Goal: Task Accomplishment & Management: Use online tool/utility

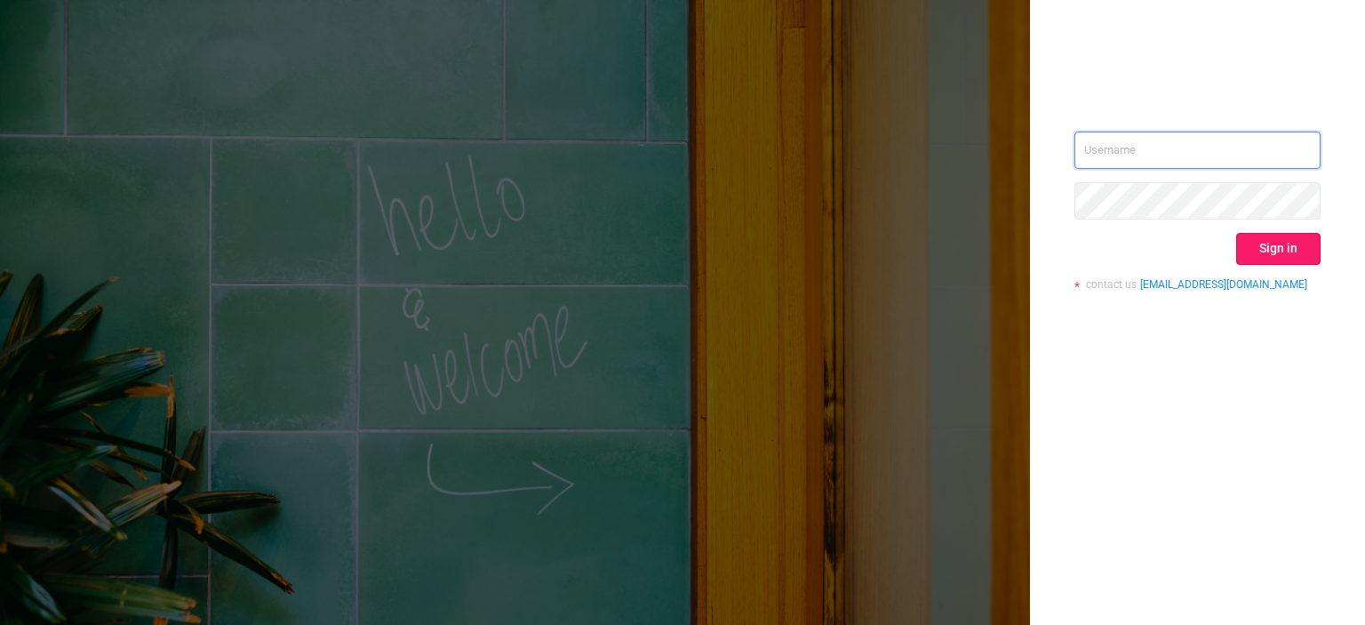
type input "[EMAIL_ADDRESS][DOMAIN_NAME]"
click at [1251, 238] on button "Sign in" at bounding box center [1278, 249] width 84 height 32
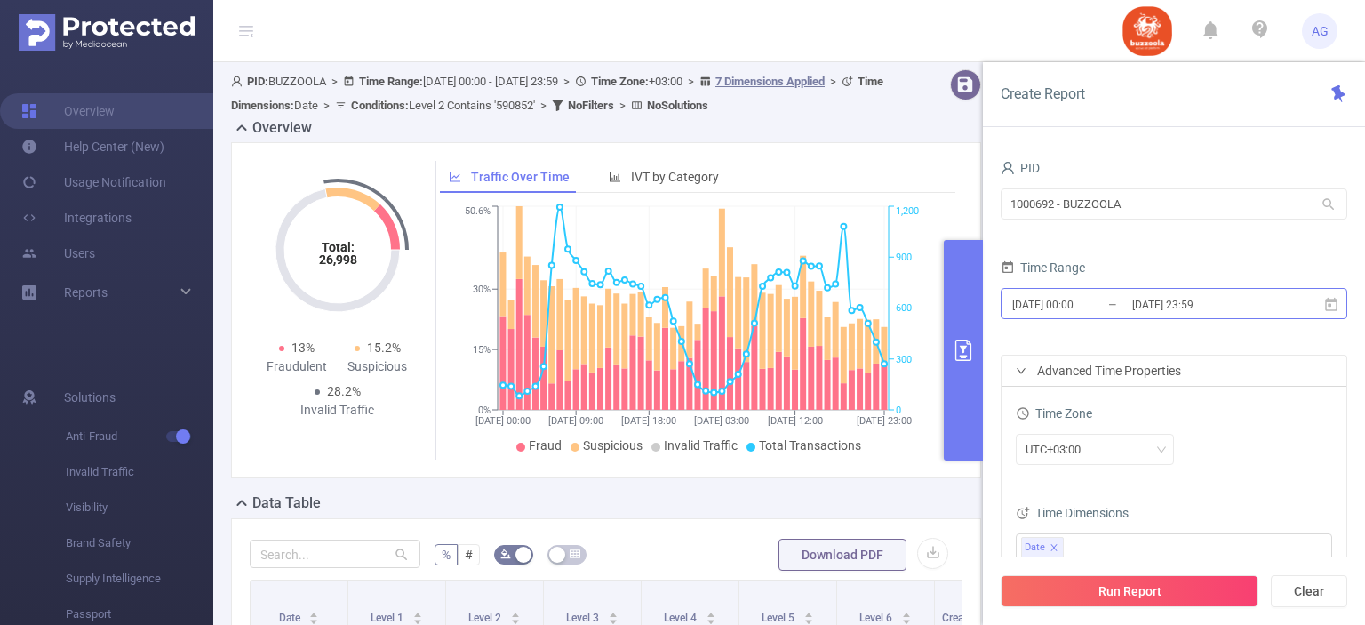
click at [1159, 295] on input "[DATE] 23:59" at bounding box center [1203, 304] width 144 height 24
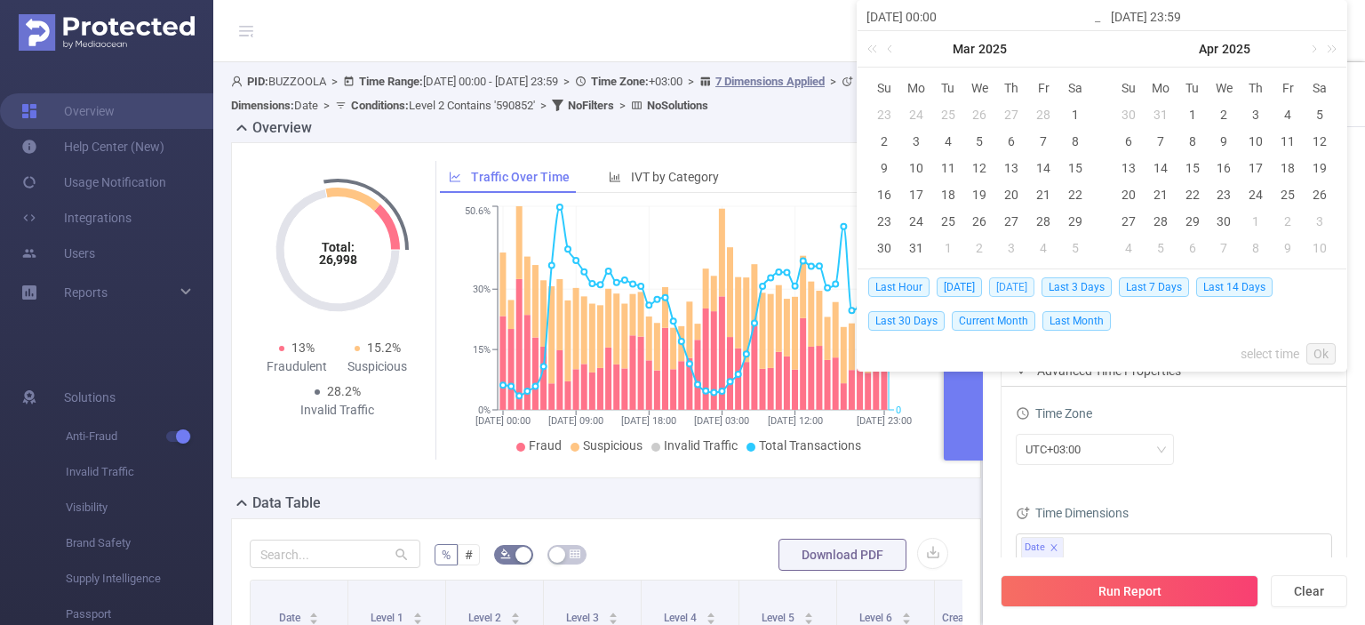
click at [1023, 291] on span "[DATE]" at bounding box center [1011, 287] width 45 height 20
type input "[DATE] 00:00"
type input "[DATE] 23:59"
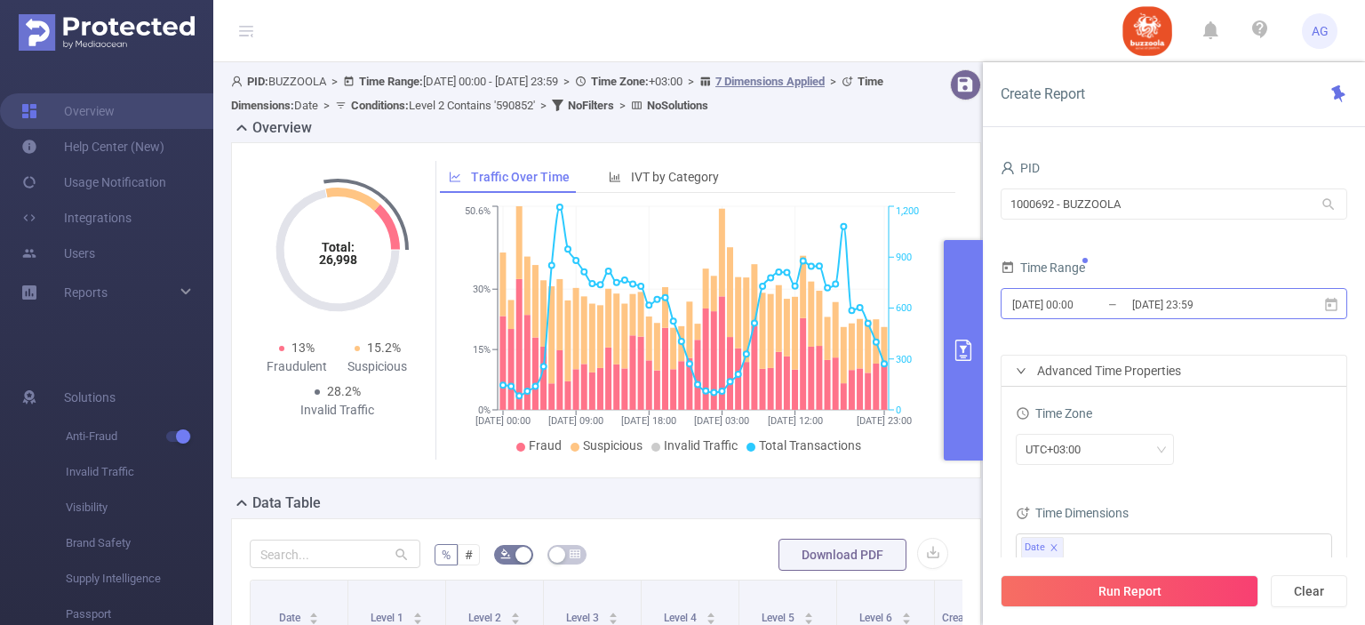
click at [1074, 300] on input "[DATE] 00:00" at bounding box center [1083, 304] width 144 height 24
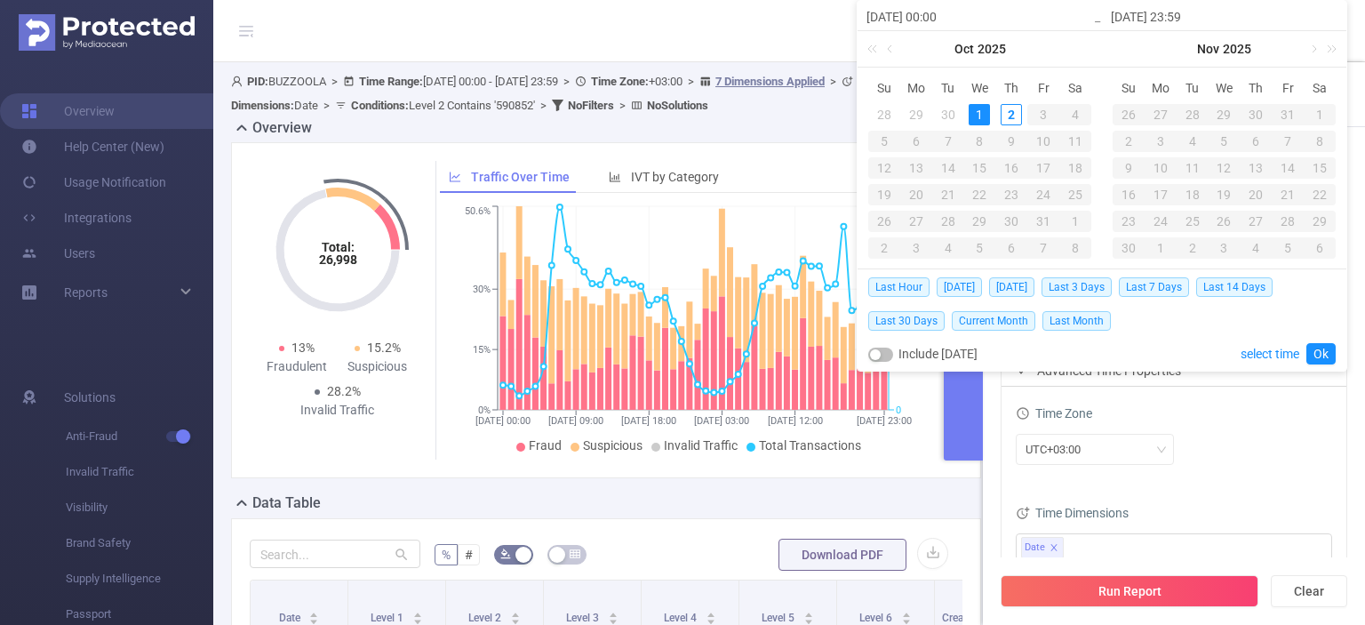
click at [917, 120] on div "29" at bounding box center [916, 114] width 21 height 21
click at [988, 114] on div "1" at bounding box center [979, 114] width 21 height 21
type input "[DATE] 00:00"
click at [1322, 348] on link "Ok" at bounding box center [1321, 353] width 29 height 21
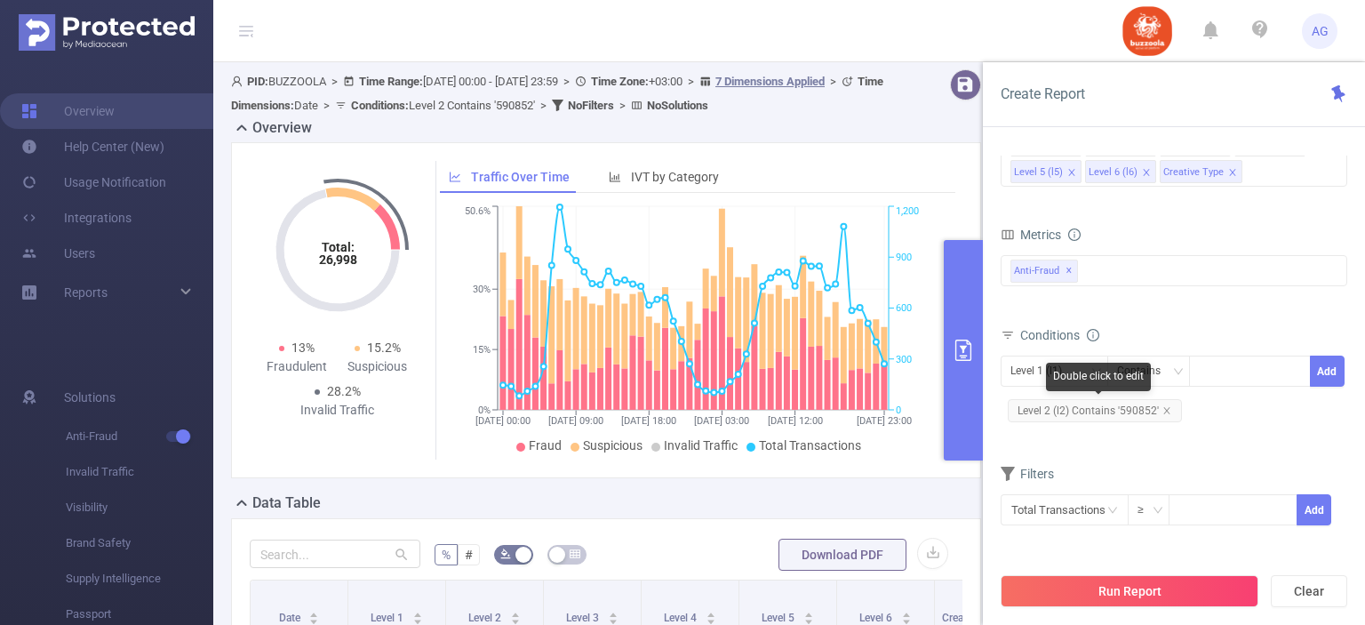
click at [1138, 419] on span "Level 2 (l2) Contains '590852'" at bounding box center [1095, 410] width 174 height 23
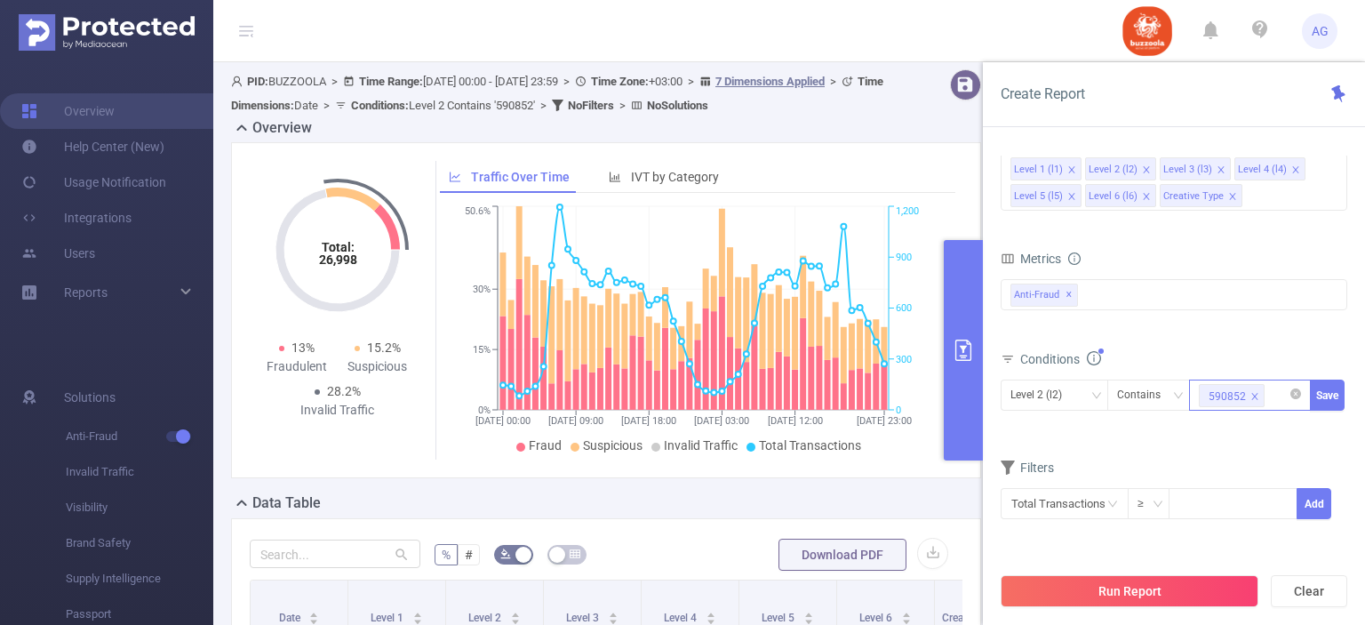
click at [1251, 394] on icon "icon: close" at bounding box center [1255, 396] width 9 height 9
click at [1250, 394] on div "590852" at bounding box center [1250, 394] width 102 height 29
paste input "583324"
type input "583324"
click at [1248, 436] on li "583324" at bounding box center [1250, 429] width 122 height 28
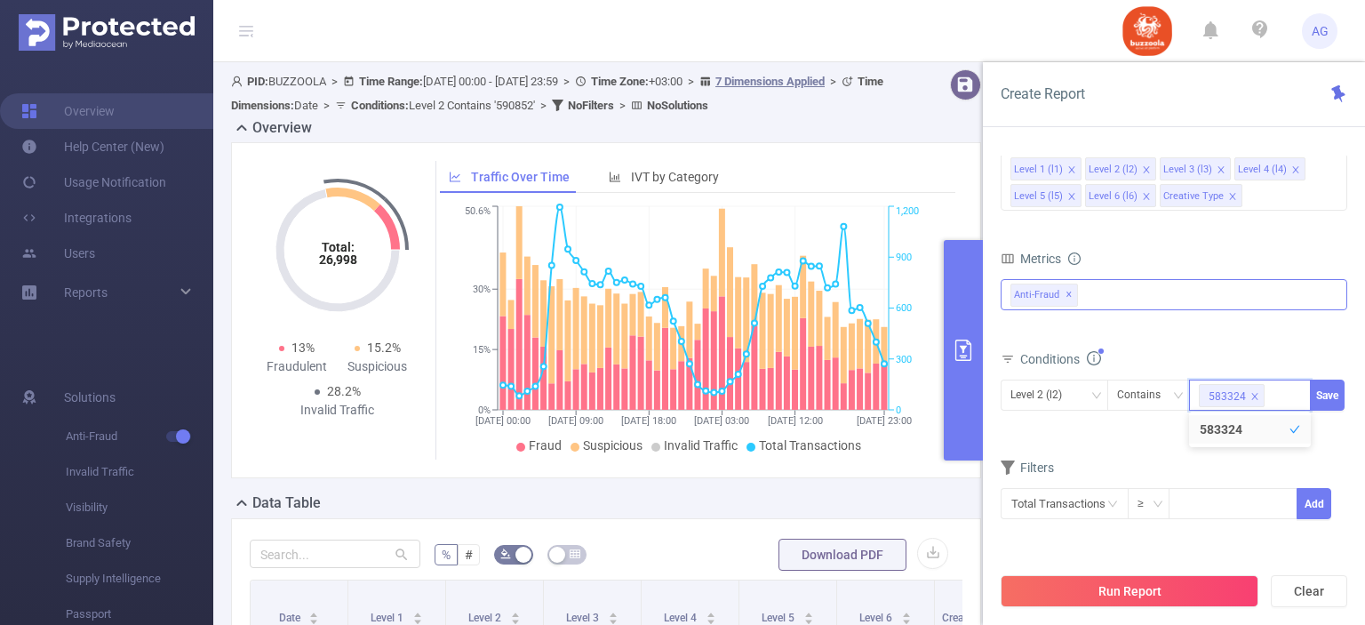
click at [1069, 294] on span "✕" at bounding box center [1069, 294] width 7 height 21
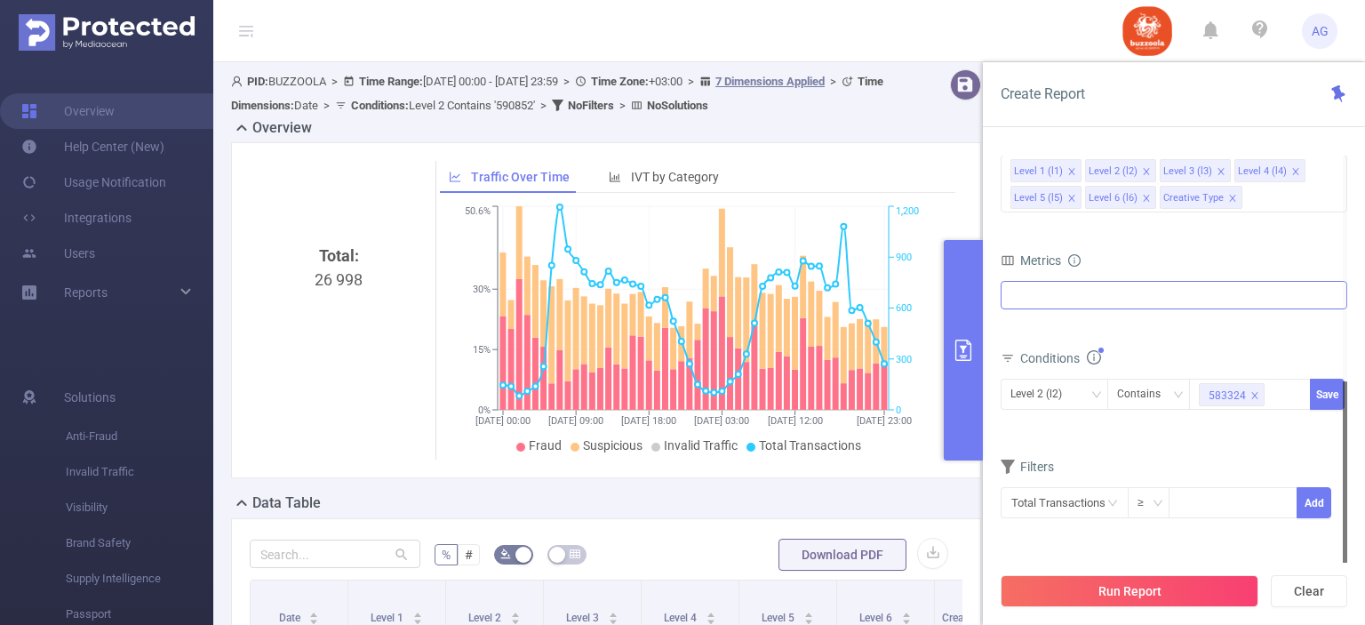
click at [1070, 292] on div at bounding box center [1174, 295] width 347 height 28
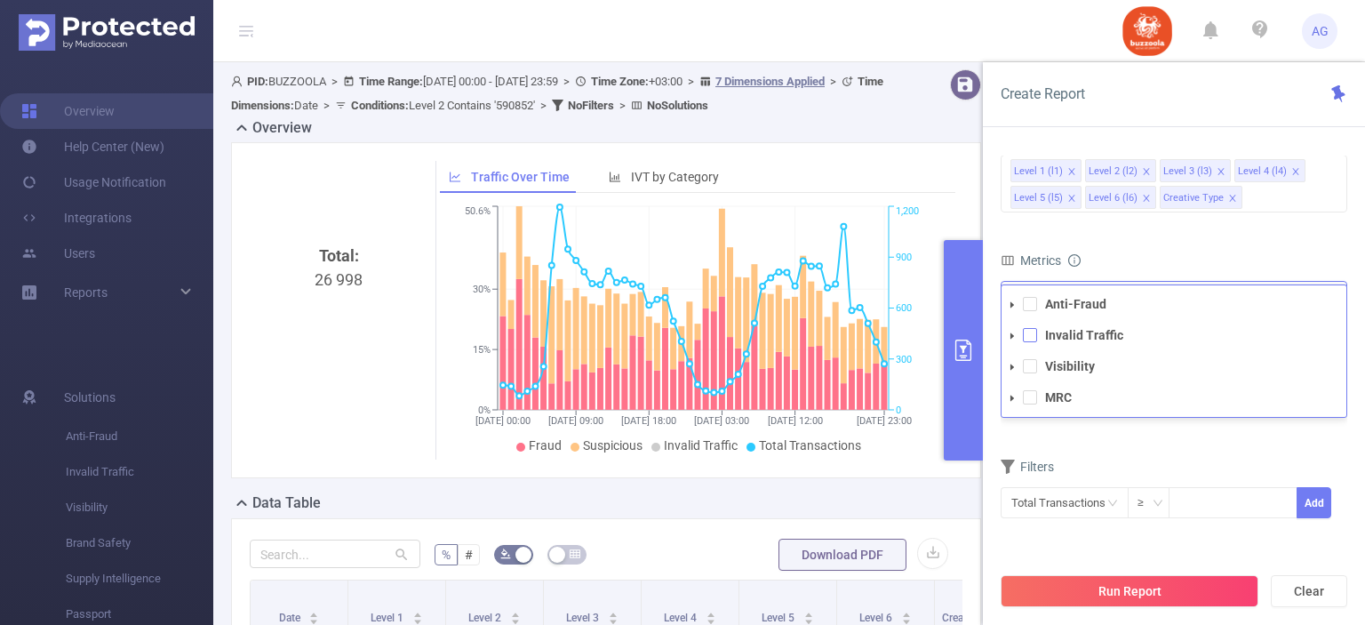
click at [1034, 338] on span at bounding box center [1030, 335] width 14 height 14
click at [1032, 363] on span at bounding box center [1030, 366] width 14 height 14
click at [1169, 440] on form "Dimensions Level 1 (l1) Level 2 (l2) Level 3 (l3) Level 4 (l4) Level 5 (l5) Lev…" at bounding box center [1174, 333] width 347 height 422
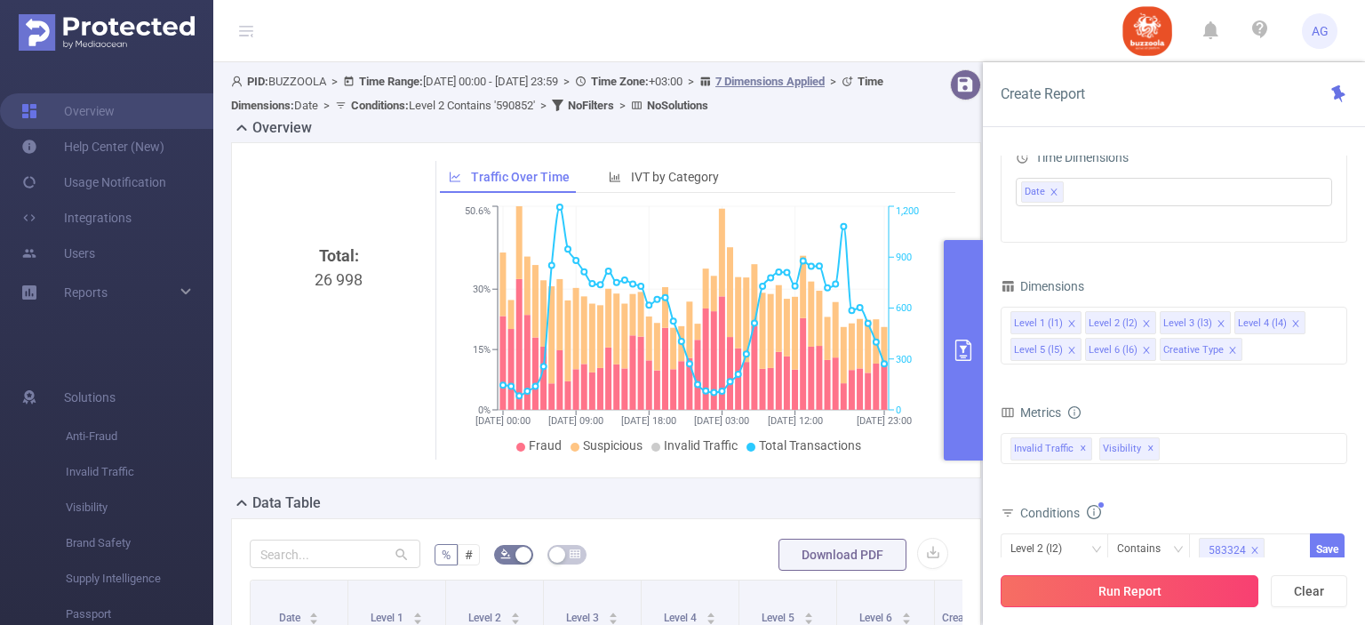
click at [1088, 593] on button "Run Report" at bounding box center [1130, 591] width 258 height 32
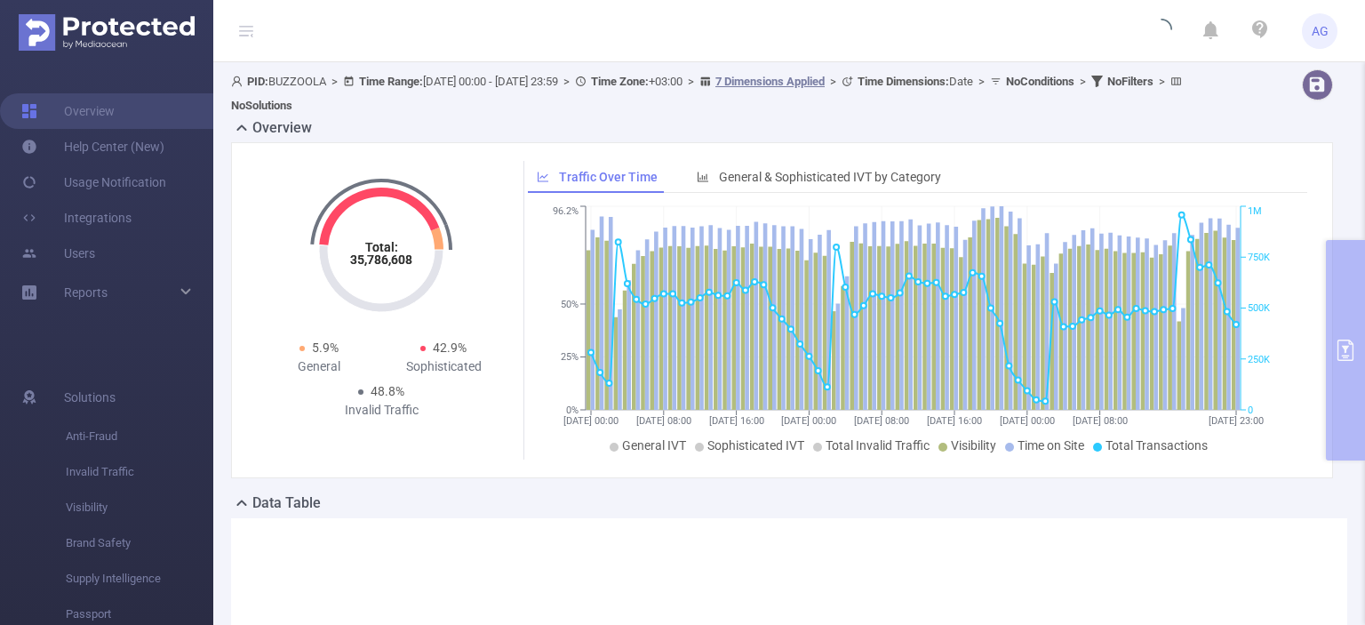
scroll to position [89, 0]
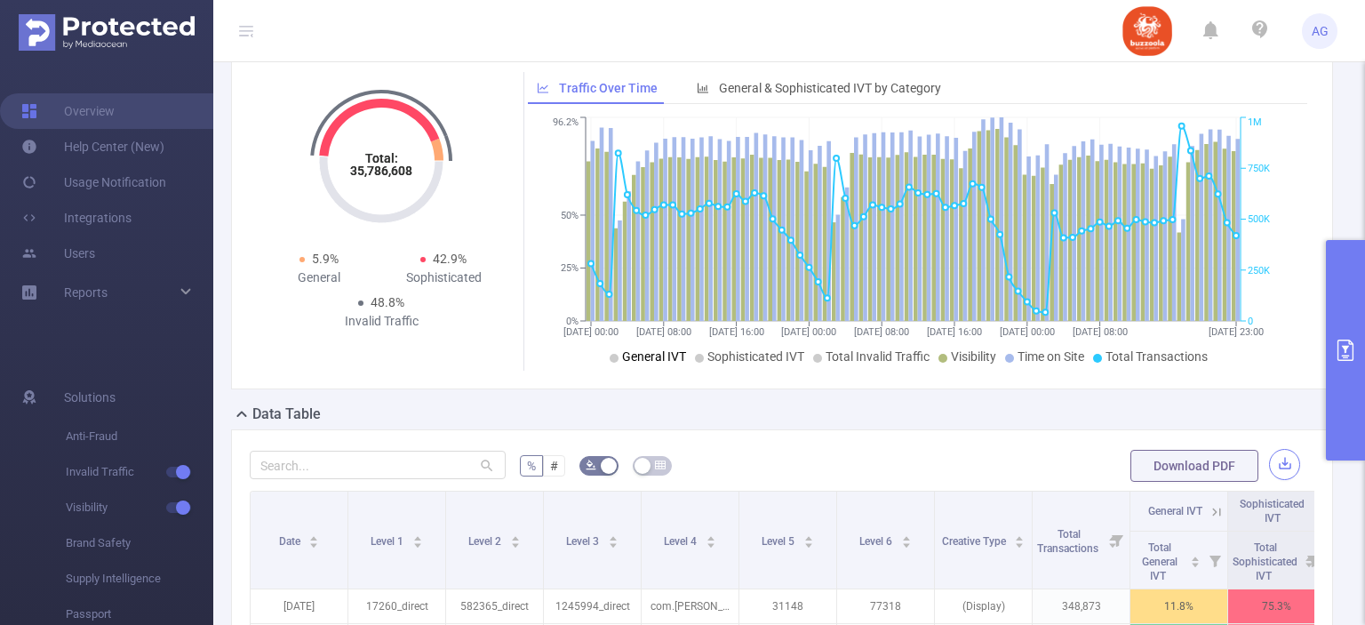
click at [1276, 468] on button "button" at bounding box center [1284, 464] width 31 height 31
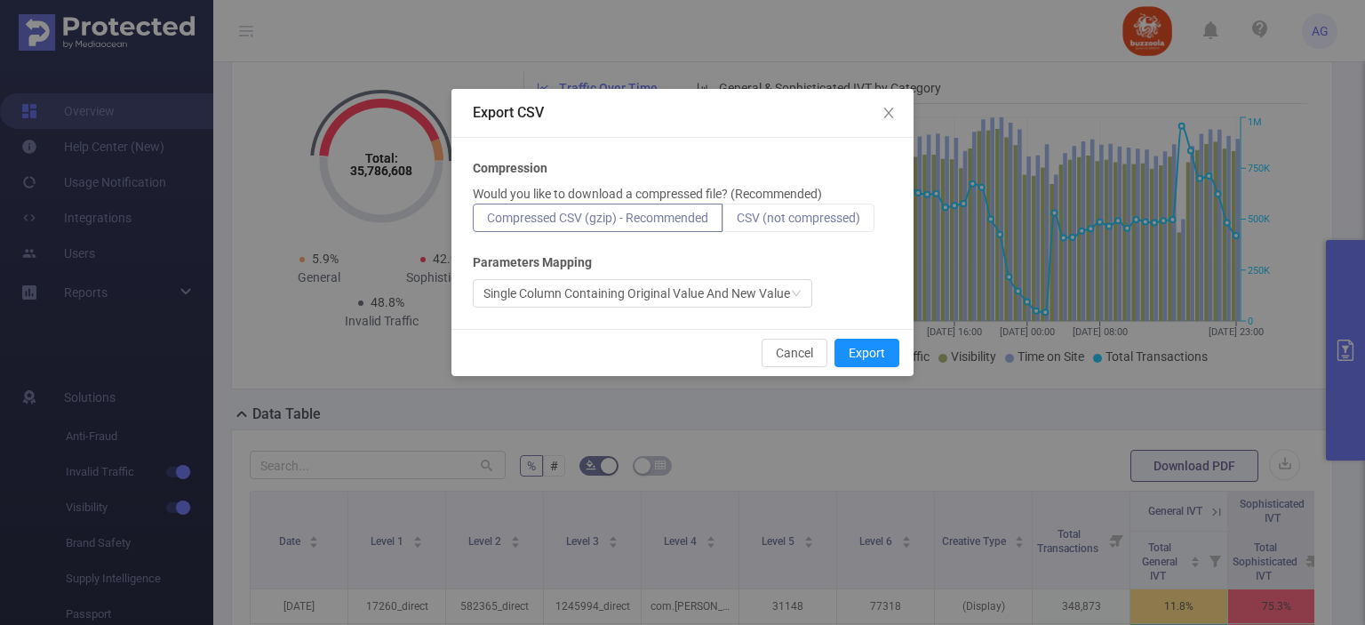
click at [783, 211] on span "CSV (not compressed)" at bounding box center [799, 218] width 124 height 14
click at [737, 222] on input "CSV (not compressed)" at bounding box center [737, 222] width 0 height 0
click at [870, 356] on button "Export" at bounding box center [867, 353] width 65 height 28
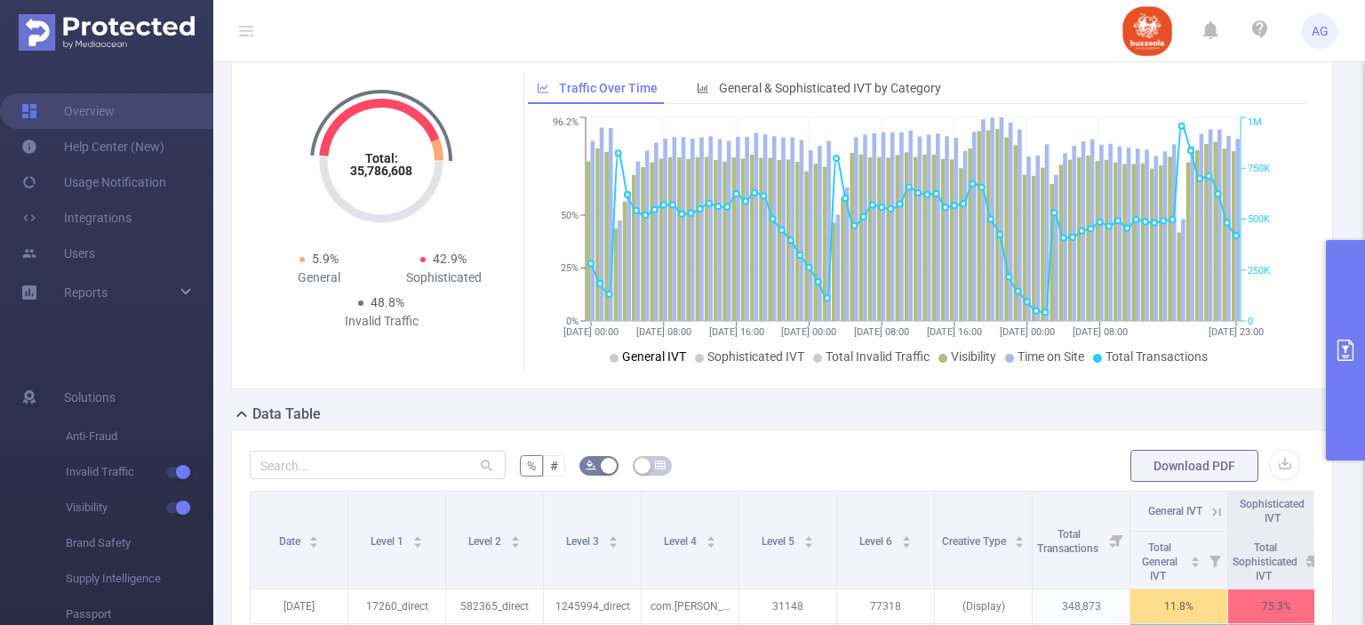
click at [1340, 320] on button "primary" at bounding box center [1345, 350] width 39 height 220
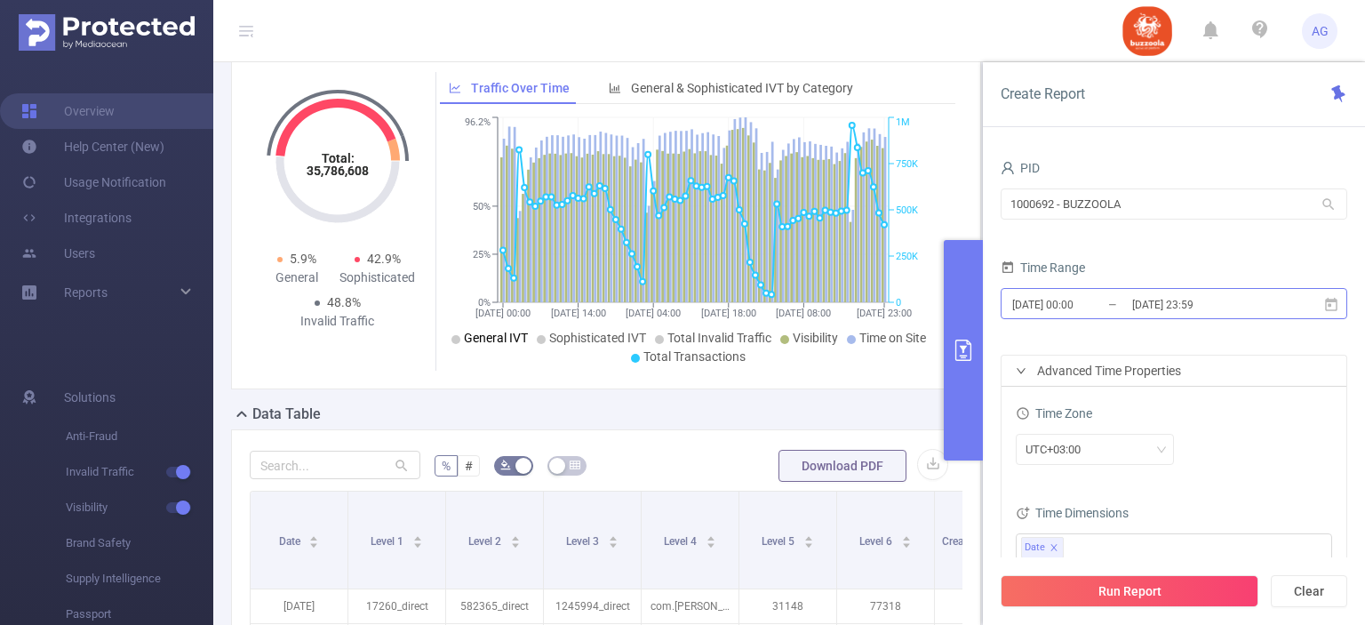
click at [1126, 306] on input "[DATE] 00:00" at bounding box center [1083, 304] width 144 height 24
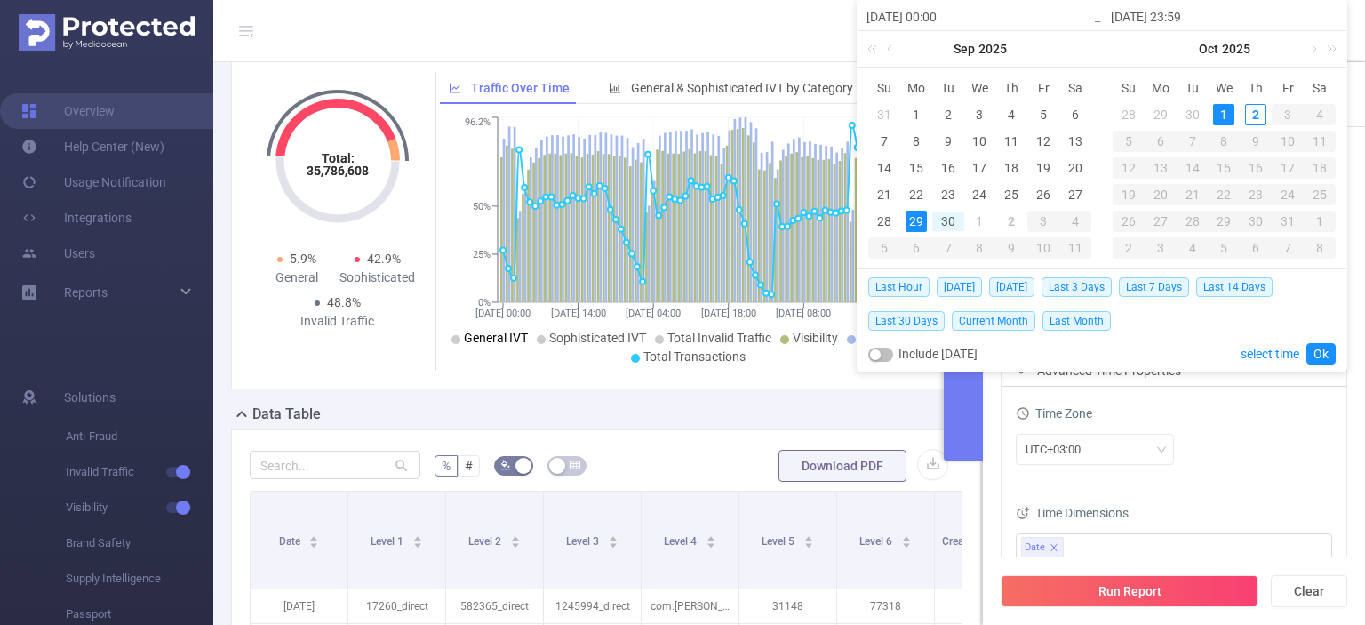
click at [1259, 396] on div "Time Zone UTC+03:00 Time Dimensions Date" at bounding box center [1174, 492] width 345 height 211
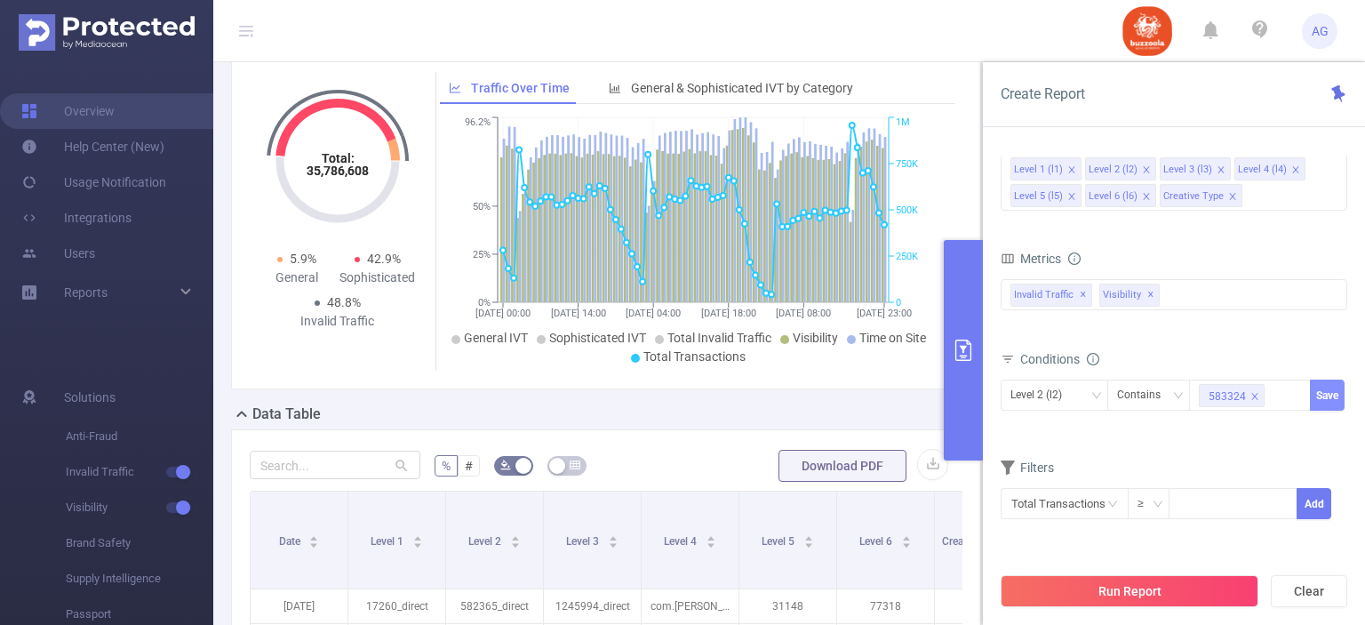
click at [1331, 398] on button "Save" at bounding box center [1327, 395] width 35 height 31
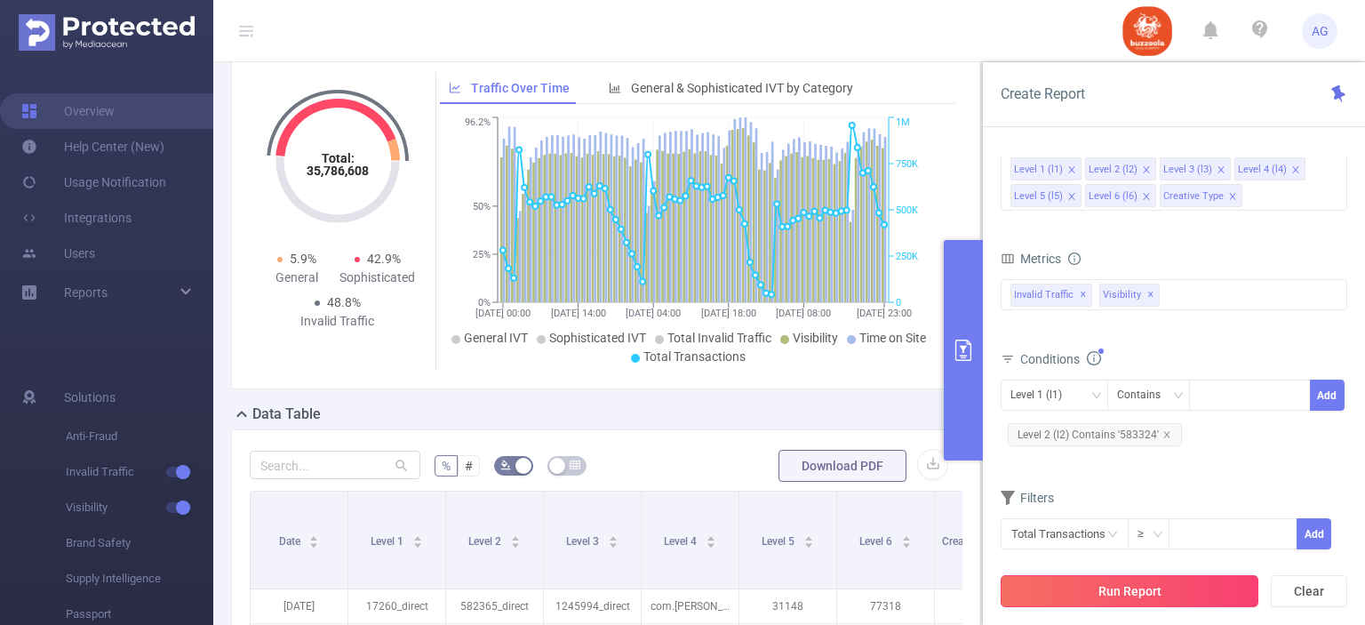
click at [1118, 598] on button "Run Report" at bounding box center [1130, 591] width 258 height 32
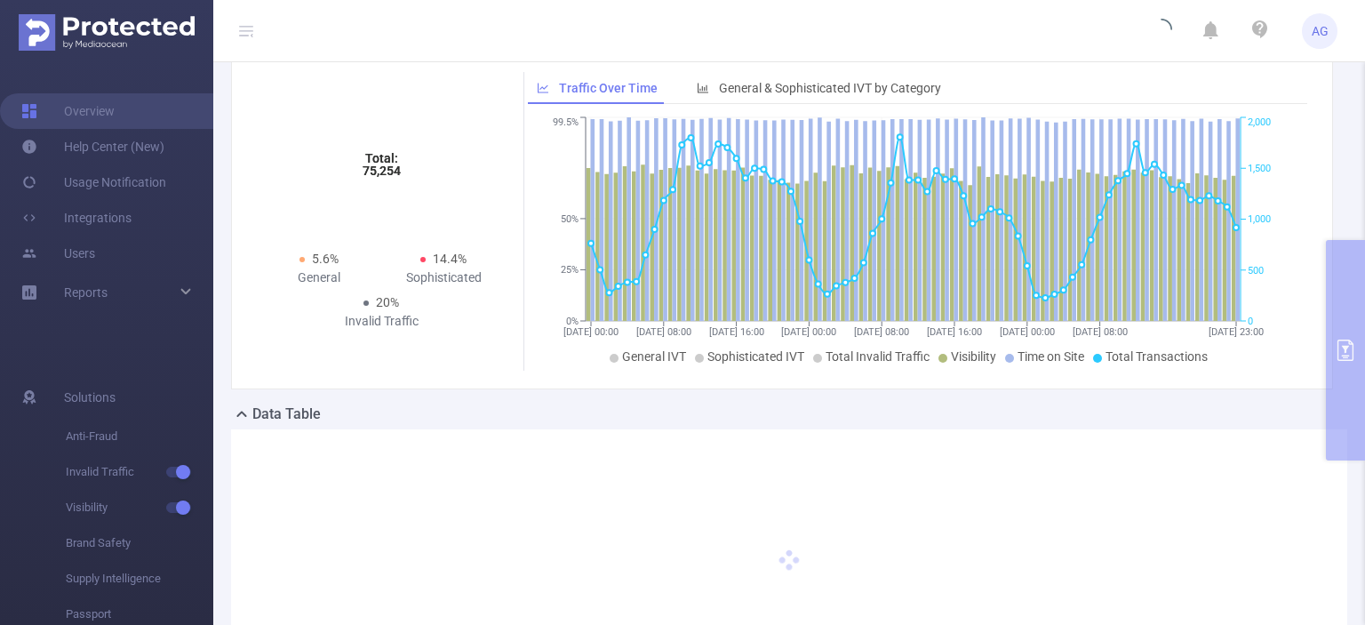
scroll to position [89, 0]
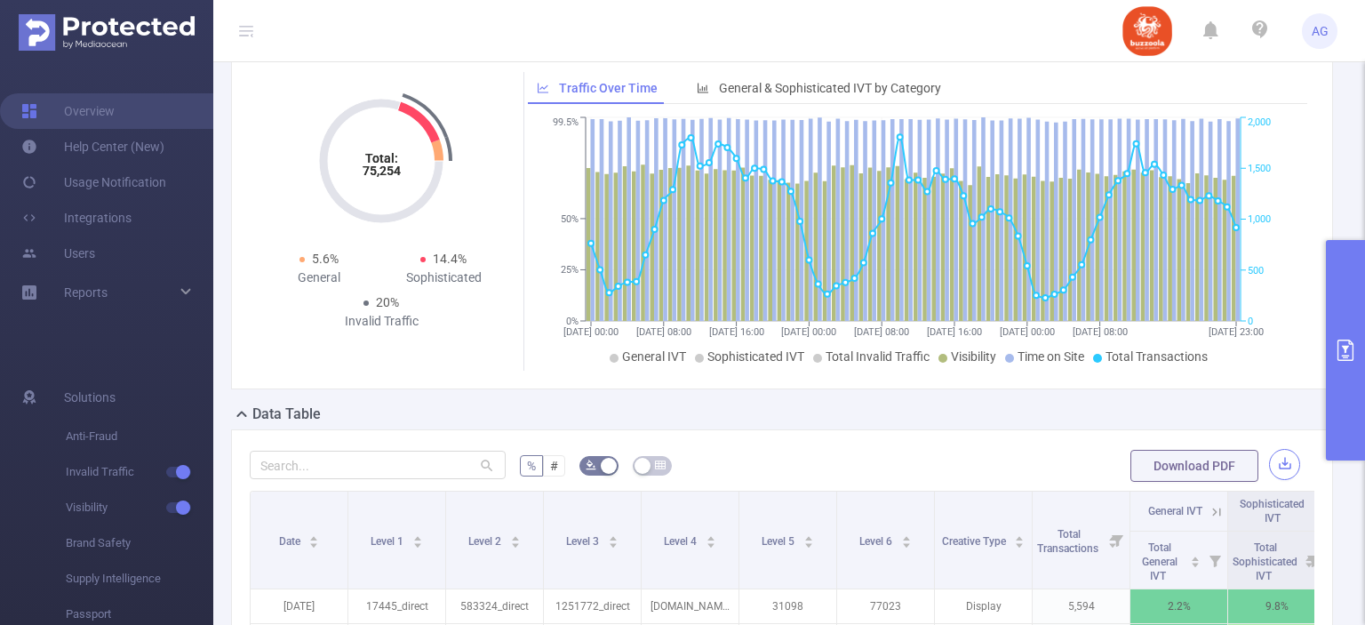
click at [1269, 472] on button "button" at bounding box center [1284, 464] width 31 height 31
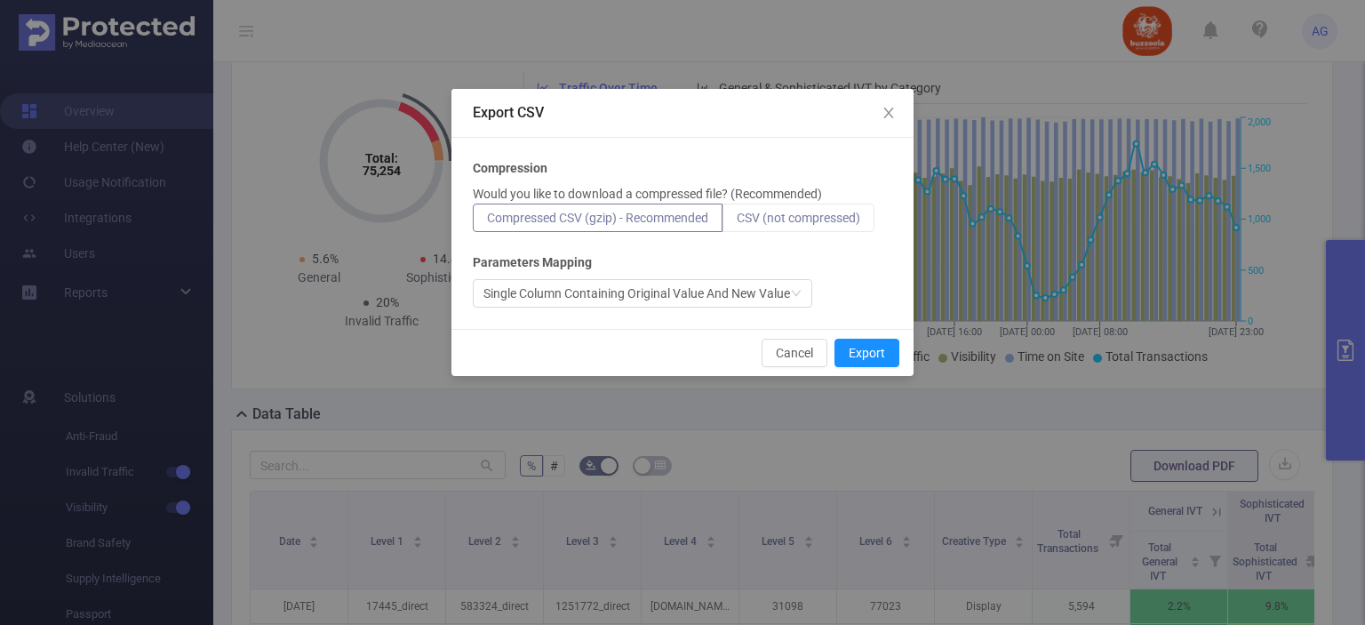
click at [812, 212] on span "CSV (not compressed)" at bounding box center [799, 218] width 124 height 14
click at [737, 222] on input "CSV (not compressed)" at bounding box center [737, 222] width 0 height 0
click at [861, 353] on button "Export" at bounding box center [867, 353] width 65 height 28
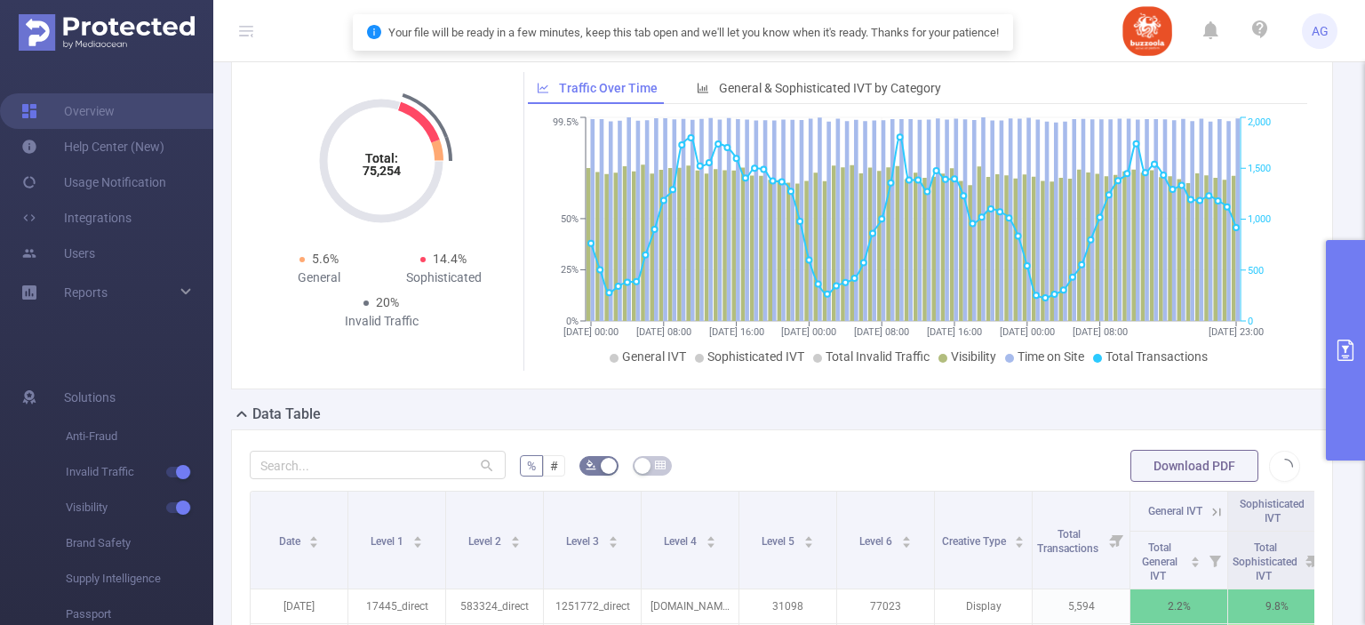
click at [1348, 364] on button "primary" at bounding box center [1345, 350] width 39 height 220
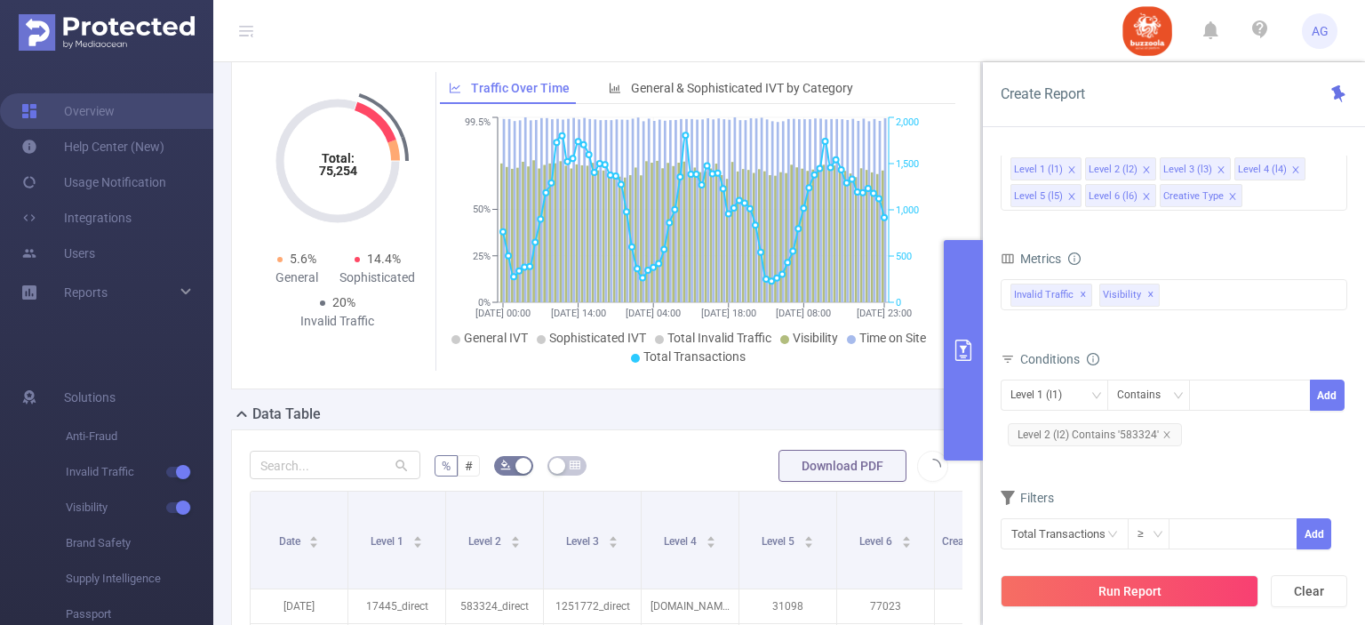
click at [964, 396] on button "primary" at bounding box center [963, 350] width 39 height 220
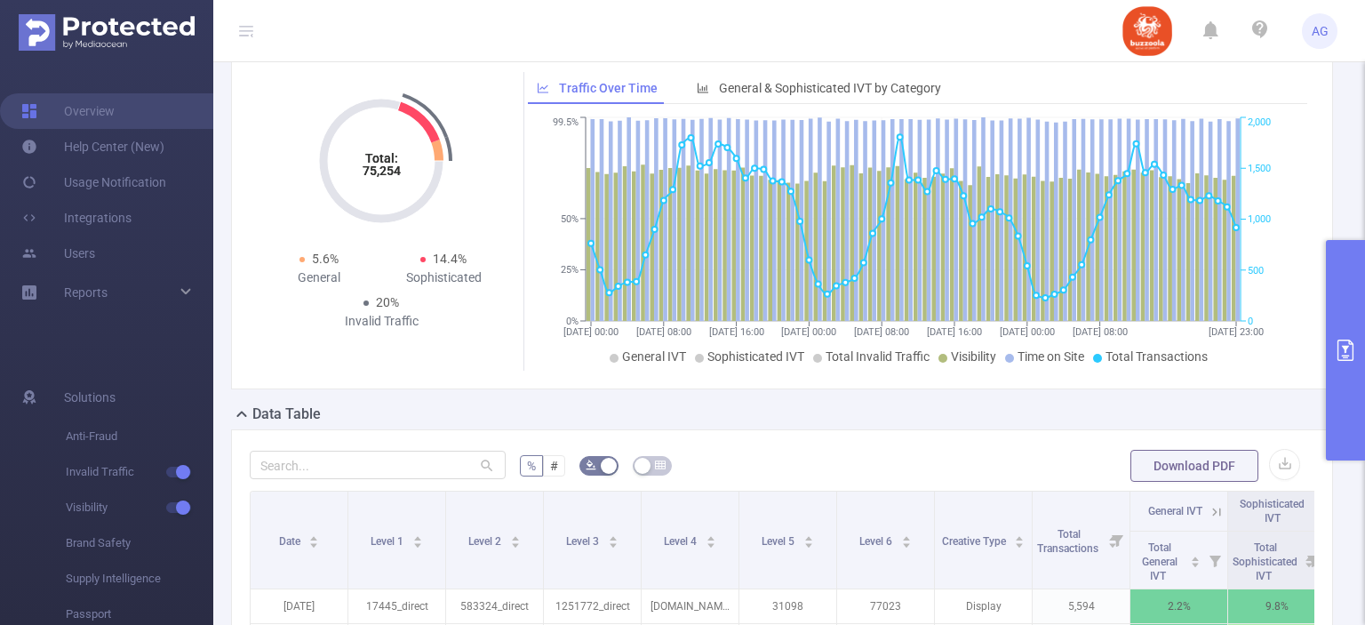
click at [1353, 313] on button "primary" at bounding box center [1345, 350] width 39 height 220
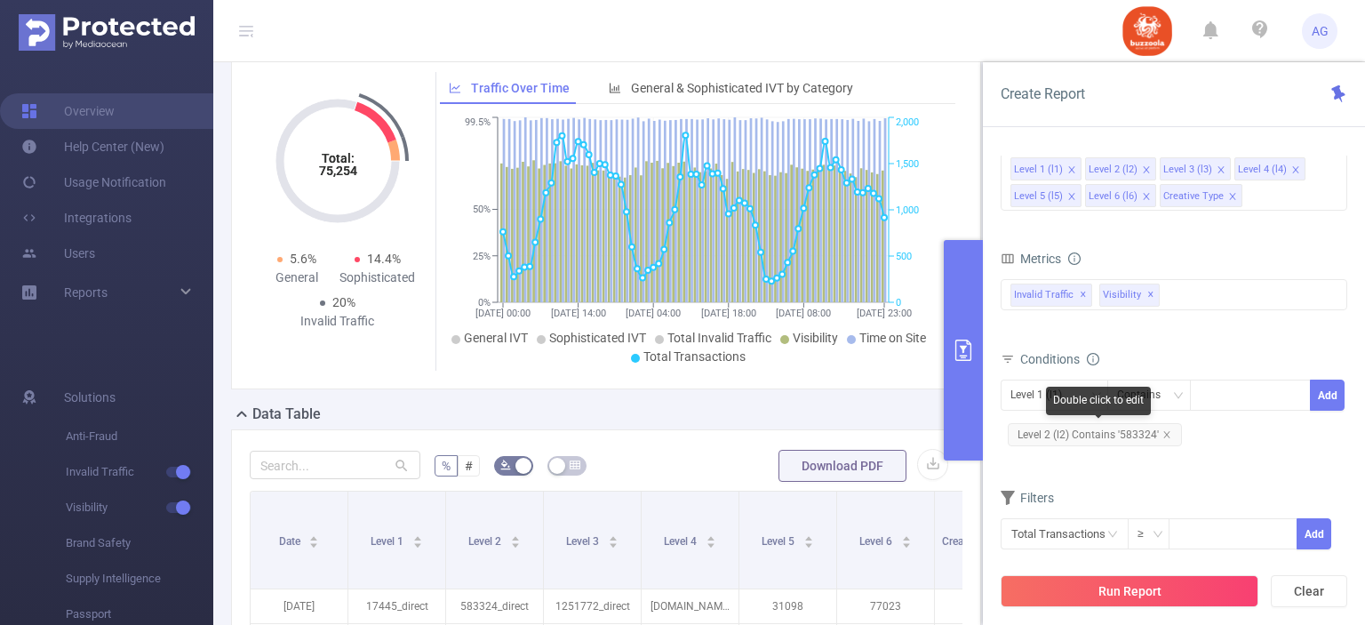
click at [1120, 426] on span "Level 2 (l2) Contains '583324'" at bounding box center [1095, 434] width 174 height 23
click at [1122, 425] on span "Level 2 (l2) Contains '583324'" at bounding box center [1095, 434] width 174 height 23
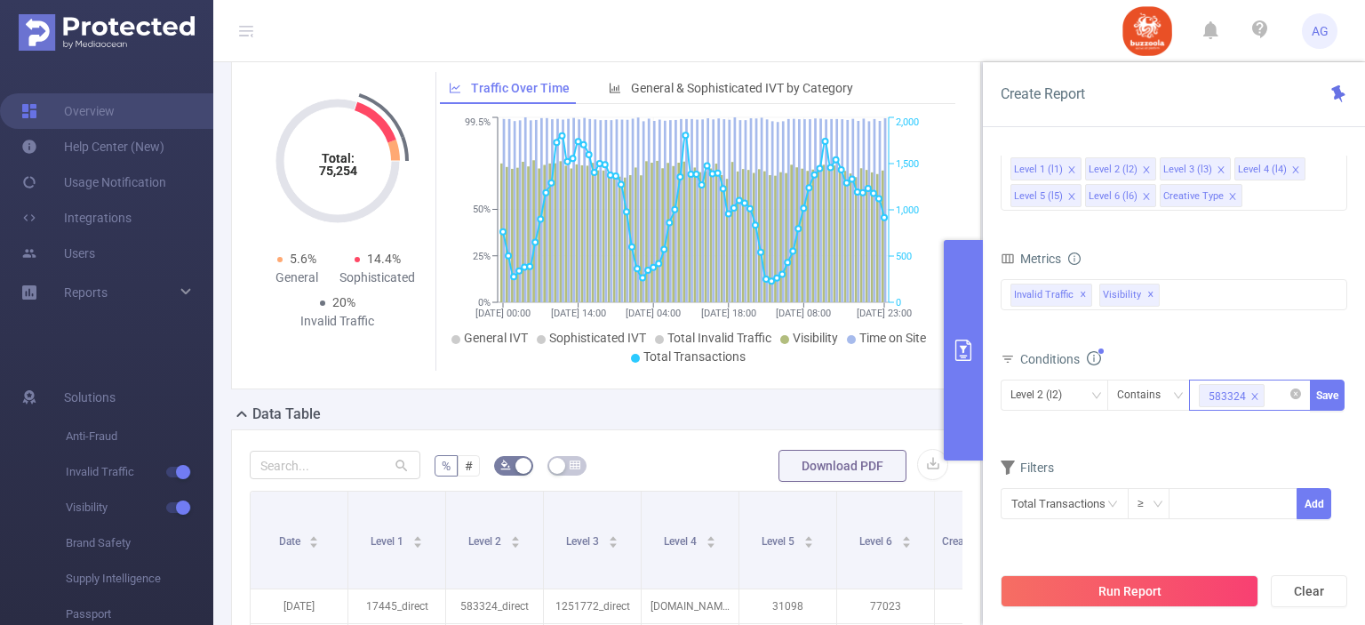
click at [1255, 396] on icon "icon: close" at bounding box center [1255, 396] width 6 height 6
click at [1251, 396] on div at bounding box center [1250, 394] width 102 height 29
paste input "590852"
type input "590852"
click at [1328, 405] on button "Save" at bounding box center [1327, 395] width 35 height 31
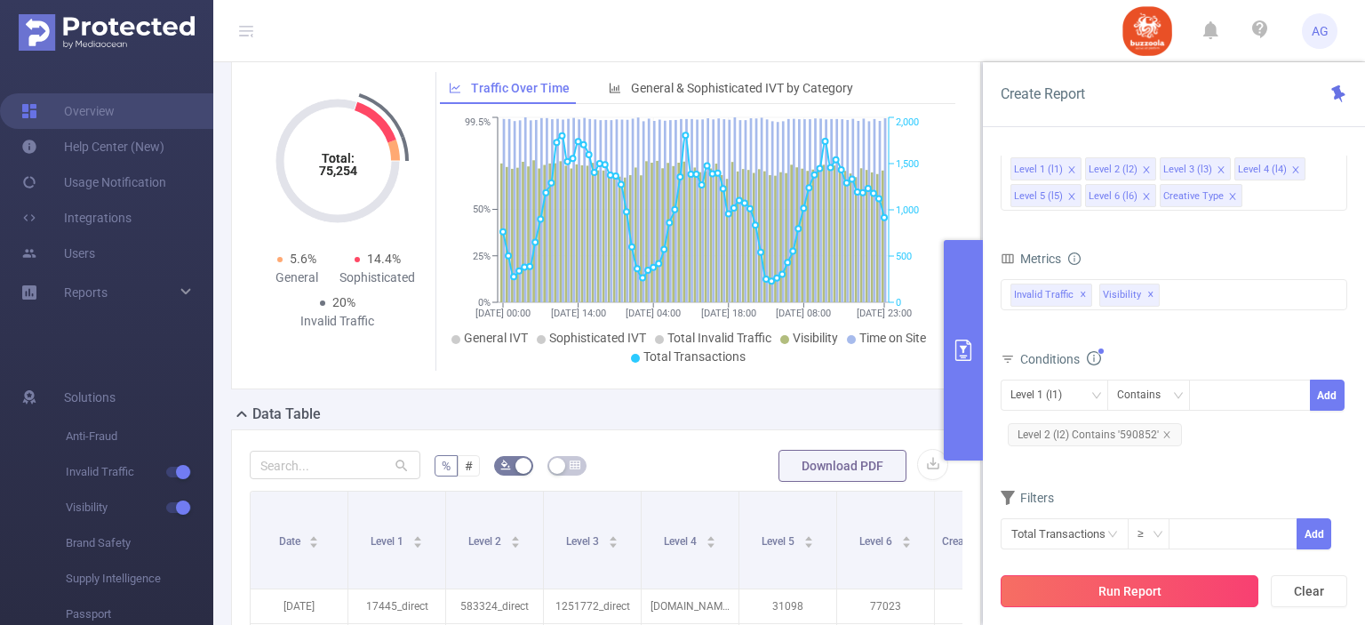
click at [1195, 584] on button "Run Report" at bounding box center [1130, 591] width 258 height 32
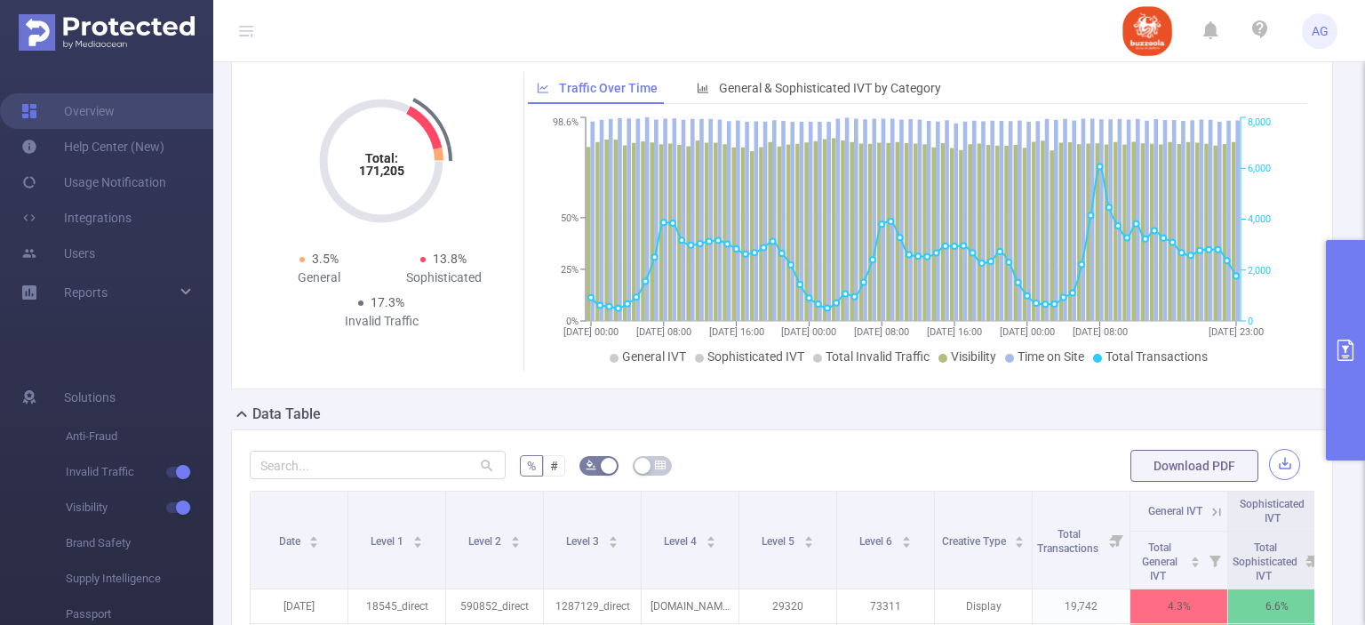
click at [1280, 470] on button "button" at bounding box center [1284, 464] width 31 height 31
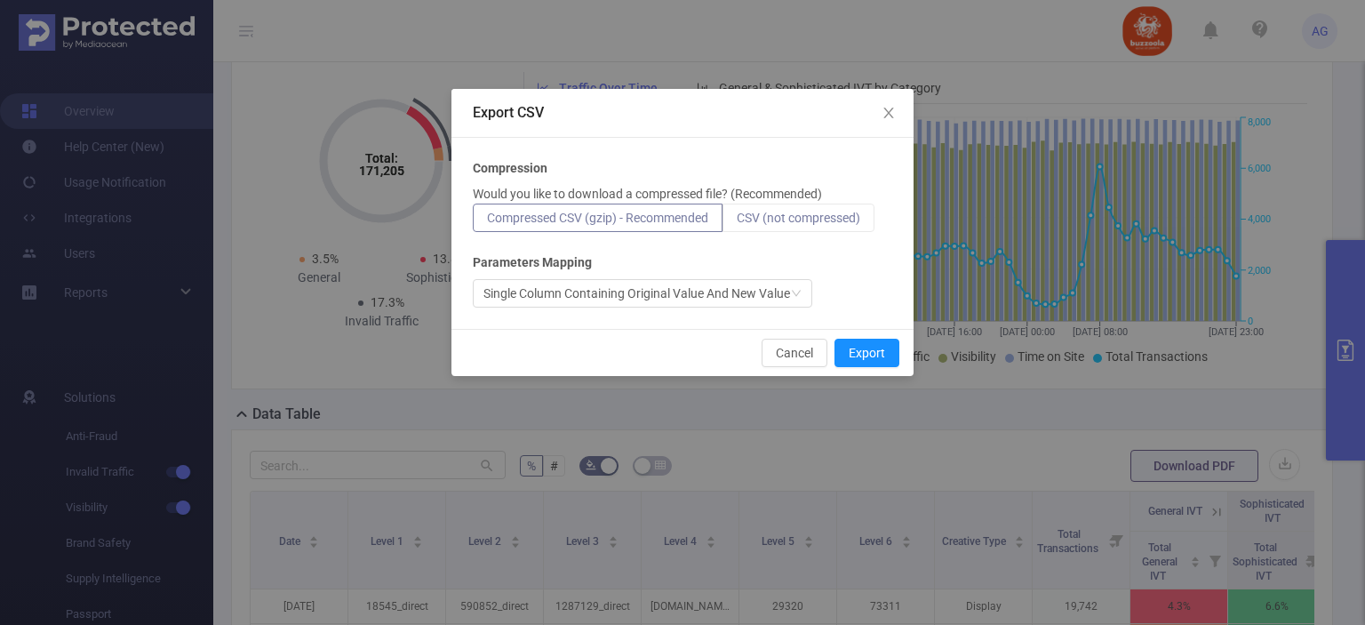
click at [782, 214] on span "CSV (not compressed)" at bounding box center [799, 218] width 124 height 14
click at [737, 222] on input "CSV (not compressed)" at bounding box center [737, 222] width 0 height 0
click at [883, 355] on button "Export" at bounding box center [867, 353] width 65 height 28
